Goal: Find specific page/section: Find specific page/section

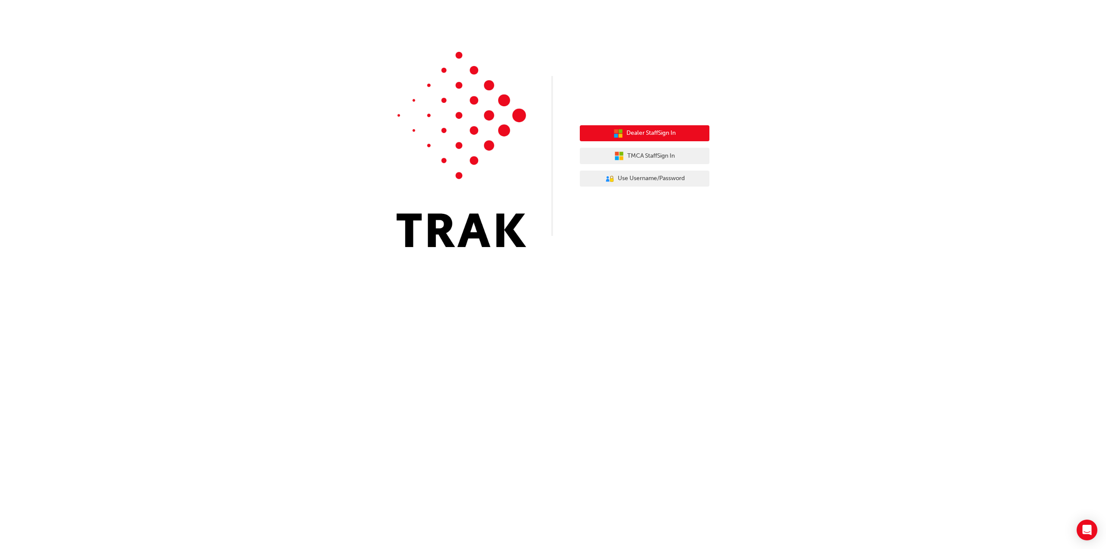
click at [644, 129] on span "Dealer Staff Sign In" at bounding box center [650, 133] width 49 height 10
